Goal: Communication & Community: Ask a question

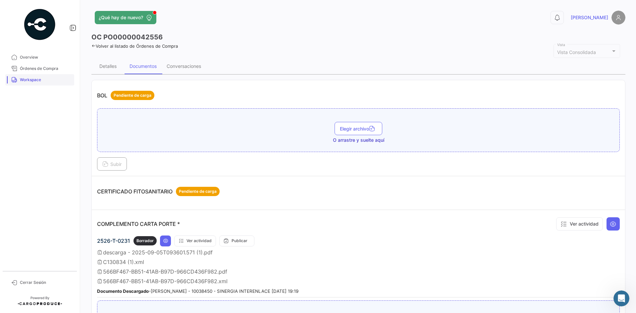
click at [31, 80] on span "Workspace" at bounding box center [46, 80] width 52 height 6
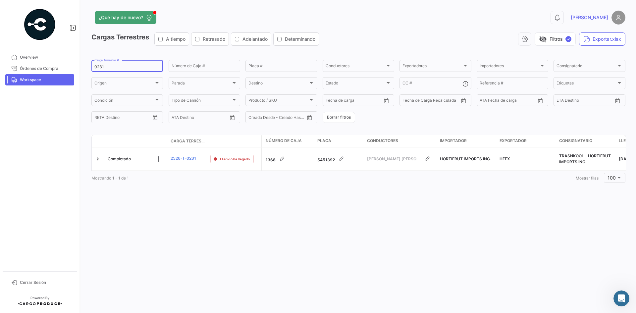
drag, startPoint x: 121, startPoint y: 62, endPoint x: 94, endPoint y: 70, distance: 28.6
click at [94, 70] on div "0231 Carga Terrestre #" at bounding box center [127, 65] width 72 height 13
drag, startPoint x: 93, startPoint y: 67, endPoint x: 77, endPoint y: 70, distance: 17.2
click at [77, 70] on mat-sidenav-container "Overview Órdenes de Compra Workspace Cerrar Sesión ¿Qué hay de nuevo? 0 [PERSON…" at bounding box center [318, 156] width 636 height 313
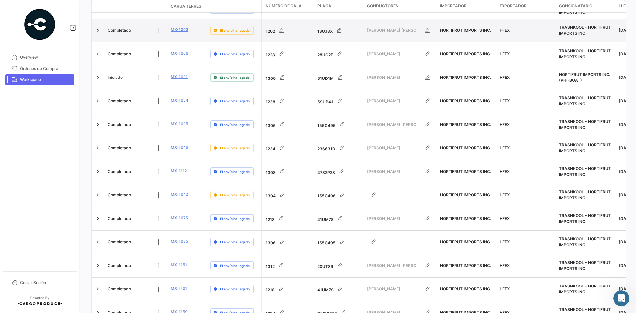
scroll to position [2068, 0]
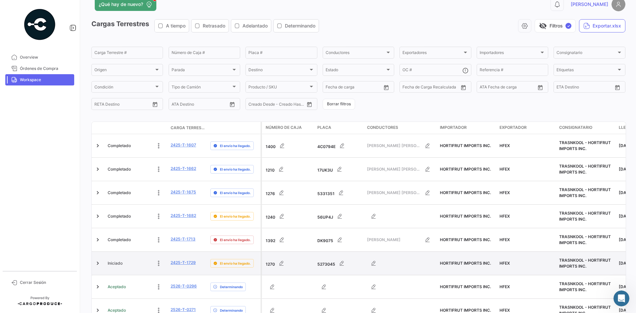
scroll to position [0, 0]
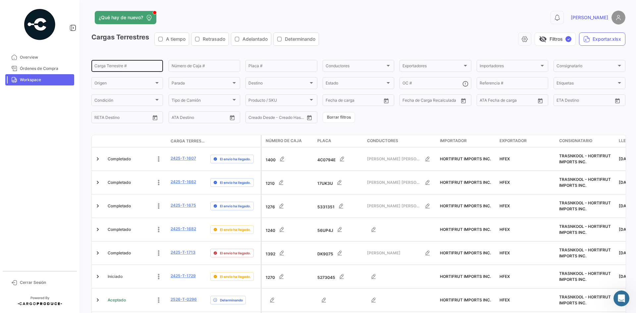
click at [116, 67] on input "Carga Terrestre #" at bounding box center [127, 67] width 66 height 5
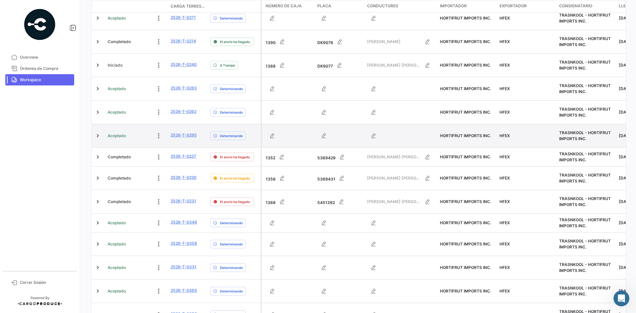
scroll to position [166, 0]
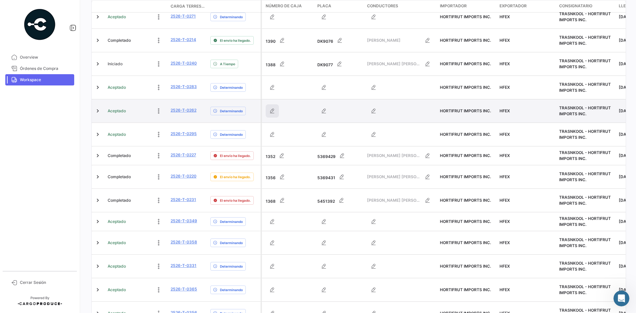
type input "2526"
click at [270, 111] on icon "button" at bounding box center [272, 111] width 7 height 7
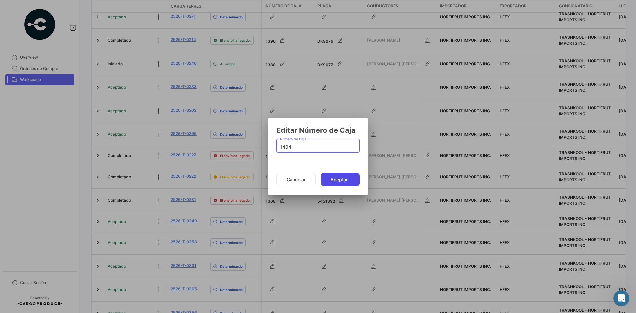
type input "1404"
click at [343, 179] on button "Aceptar" at bounding box center [340, 179] width 39 height 13
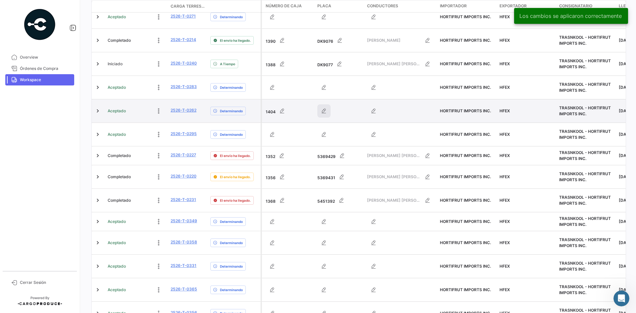
click at [326, 110] on icon "button" at bounding box center [324, 111] width 7 height 7
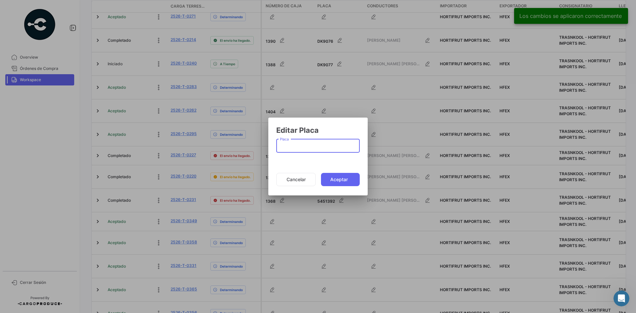
paste input "68UZ3F"
type input "68UZ3F"
click at [336, 181] on button "Aceptar" at bounding box center [340, 179] width 39 height 13
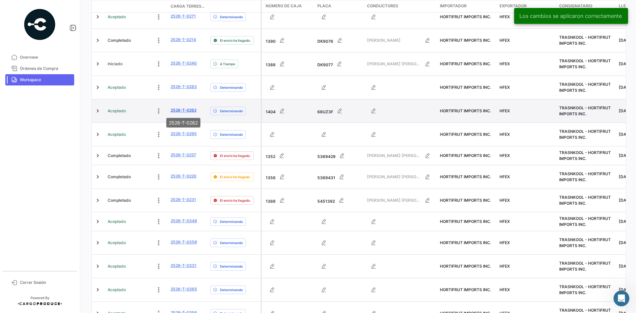
click at [181, 108] on link "2526-T-0262" at bounding box center [184, 110] width 26 height 6
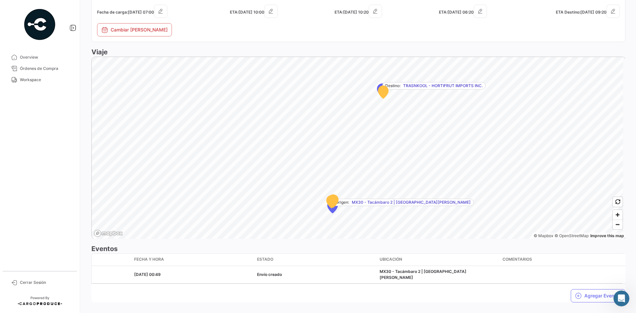
scroll to position [364, 0]
click at [616, 299] on icon "Abrir Intercom Messenger" at bounding box center [620, 297] width 11 height 11
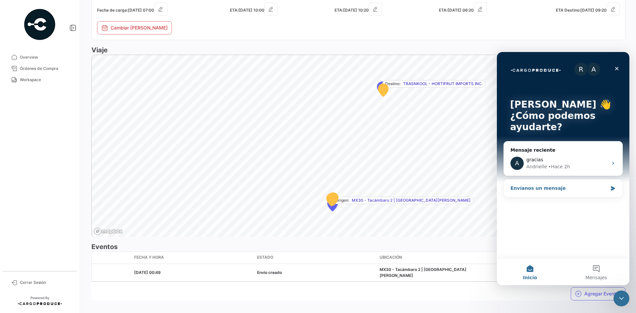
click at [549, 192] on div "Envíanos un mensaje" at bounding box center [563, 189] width 119 height 18
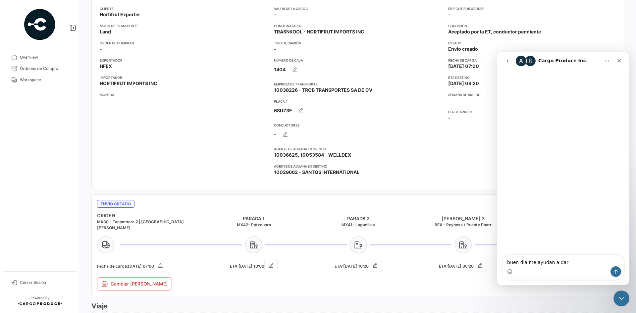
scroll to position [99, 0]
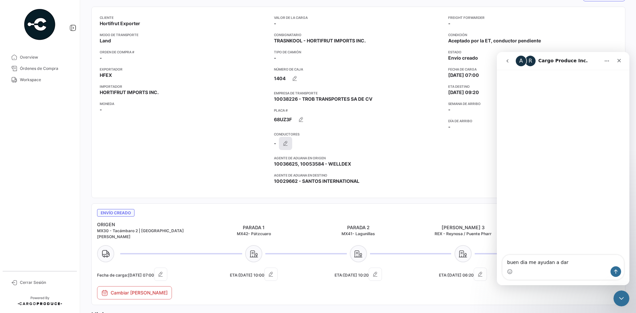
type textarea "buen dia me ayudan a dar"
click at [284, 142] on icon "button" at bounding box center [285, 143] width 7 height 7
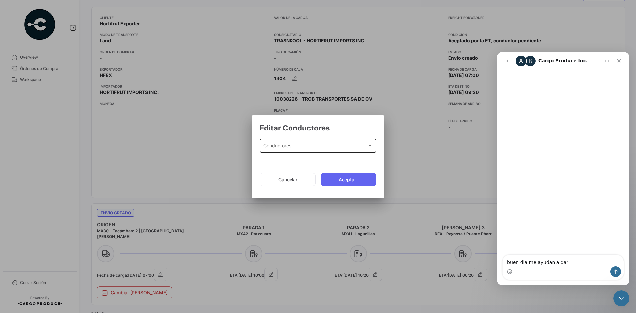
click at [293, 145] on div "Conductores" at bounding box center [315, 147] width 104 height 6
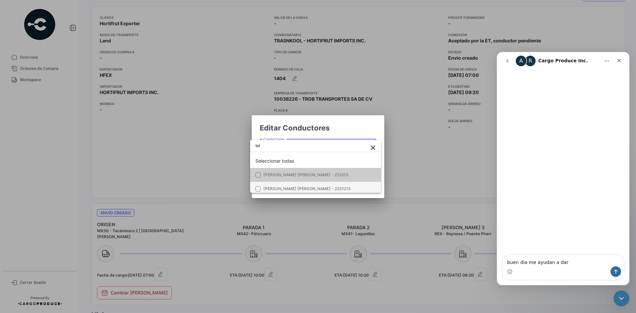
type input "tel"
click at [307, 190] on span "[PERSON_NAME] [PERSON_NAME] - 2231213" at bounding box center [306, 188] width 87 height 5
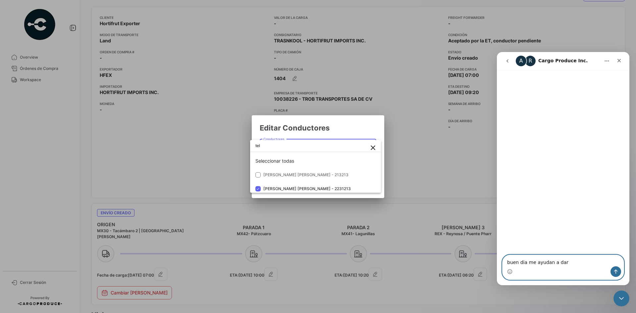
click at [569, 262] on textarea "buen dia me ayudan a dar" at bounding box center [562, 260] width 121 height 11
paste textarea "[PERSON_NAME] [PERSON_NAME]"
type textarea "buen dia me ayudan a darMIGUEL [PERSON_NAME]"
click at [349, 131] on div at bounding box center [318, 156] width 636 height 313
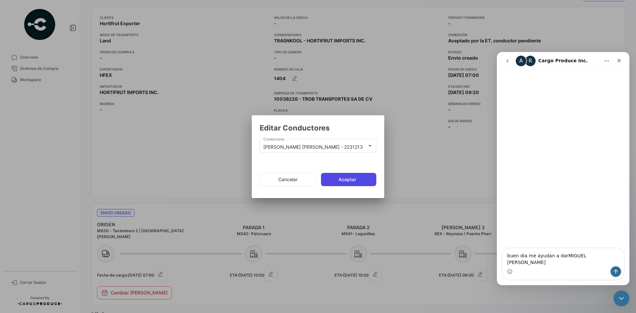
click at [358, 177] on button "Aceptar" at bounding box center [348, 179] width 55 height 13
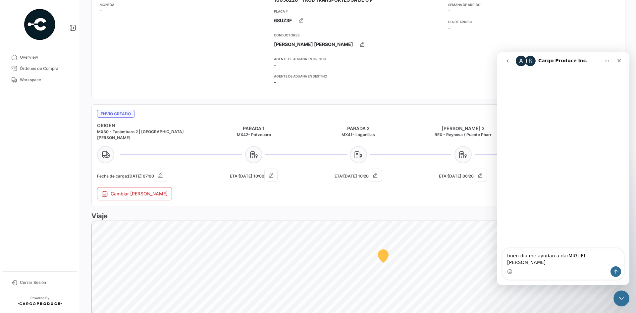
scroll to position [199, 0]
